Goal: Task Accomplishment & Management: Manage account settings

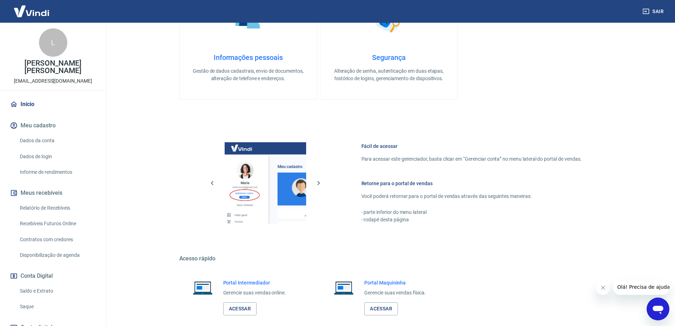
scroll to position [227, 0]
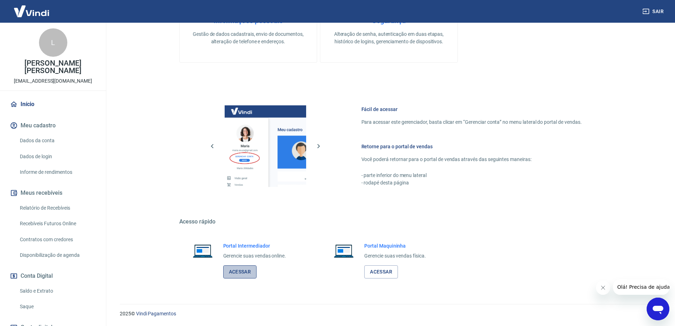
click at [243, 274] on link "Acessar" at bounding box center [240, 271] width 34 height 13
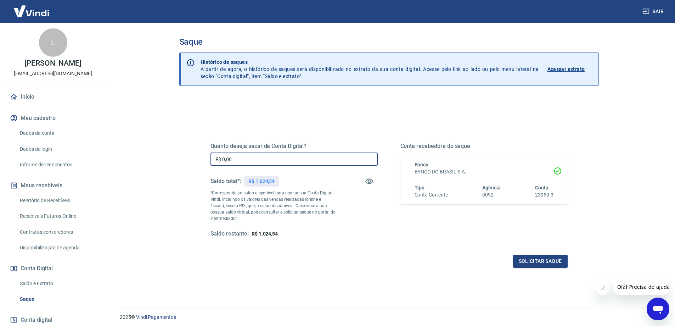
drag, startPoint x: 237, startPoint y: 159, endPoint x: 146, endPoint y: 158, distance: 91.8
click at [146, 158] on main "Saque Histórico de saques A partir de agora, o histórico de saques será disponi…" at bounding box center [389, 174] width 572 height 303
type input "R$ 1.024,54"
click at [532, 257] on button "Solicitar saque" at bounding box center [540, 261] width 55 height 13
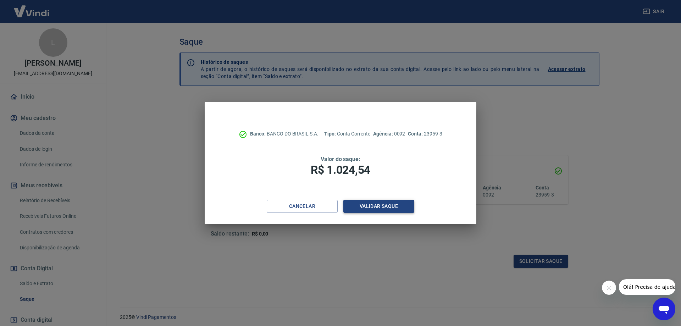
click at [367, 205] on button "Validar saque" at bounding box center [378, 206] width 71 height 13
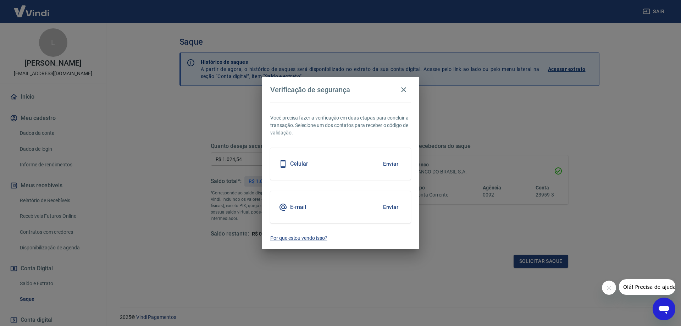
click at [336, 208] on div "E-mail Enviar" at bounding box center [340, 207] width 140 height 32
click at [396, 209] on button "Enviar" at bounding box center [390, 207] width 23 height 15
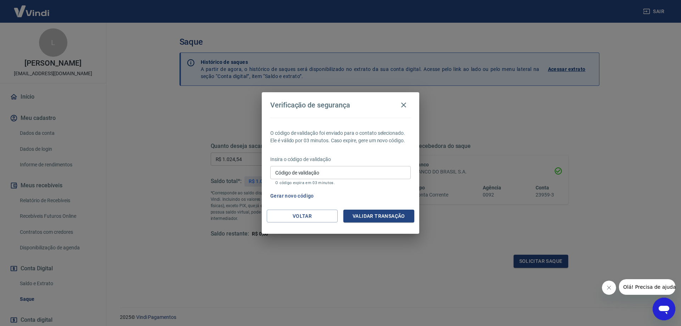
click at [296, 166] on div "Código de validação Código de validação O código expira em 03 minutos." at bounding box center [340, 175] width 140 height 19
type input "407323"
click at [375, 213] on button "Validar transação" at bounding box center [378, 215] width 71 height 13
